Goal: Find specific page/section: Find specific page/section

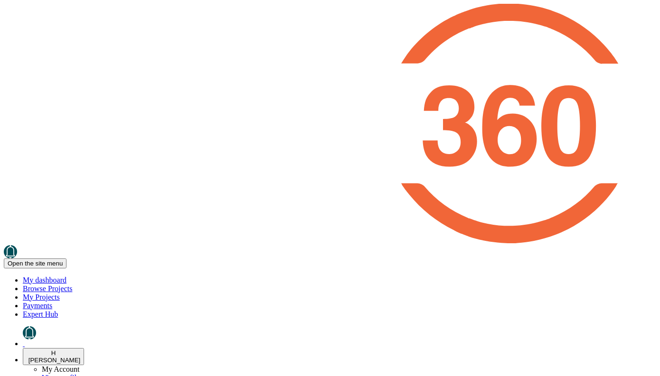
click at [60, 293] on link "My Projects" at bounding box center [41, 297] width 37 height 8
